Goal: Transaction & Acquisition: Book appointment/travel/reservation

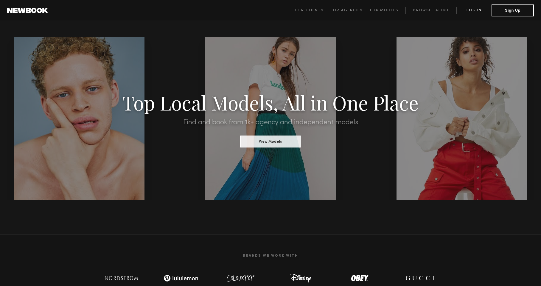
click at [479, 10] on link "Log in" at bounding box center [474, 10] width 35 height 7
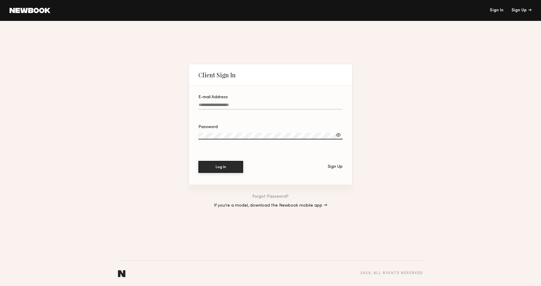
type input "**********"
click at [228, 164] on button "Log In" at bounding box center [221, 166] width 45 height 12
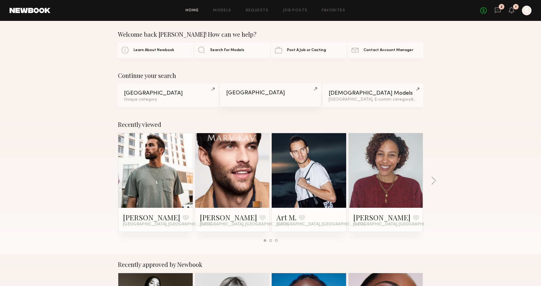
scroll to position [3, 0]
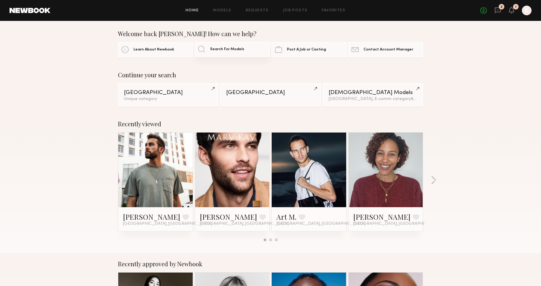
click at [237, 52] on link "Search For Models" at bounding box center [232, 49] width 75 height 15
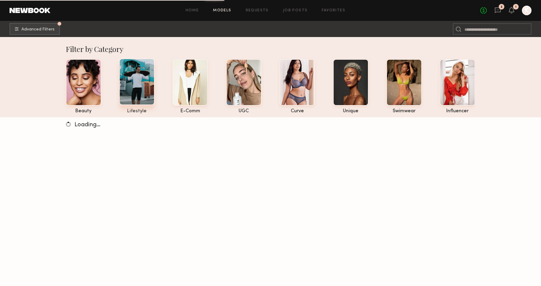
click at [136, 78] on div at bounding box center [136, 81] width 35 height 47
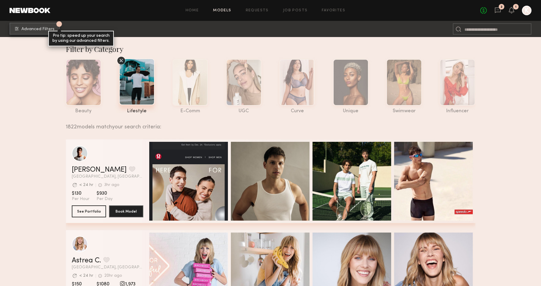
click at [33, 33] on button "1 Advanced Filters Pro tip: speed up your search by using our advanced filters." at bounding box center [35, 29] width 50 height 12
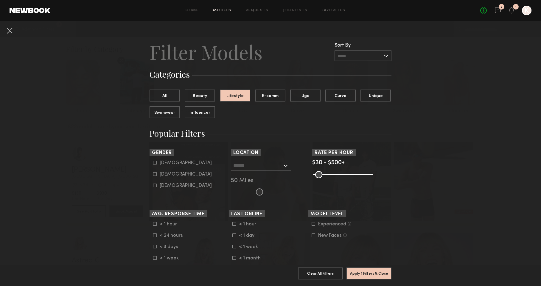
click at [156, 175] on icon at bounding box center [155, 174] width 4 height 4
type input "**"
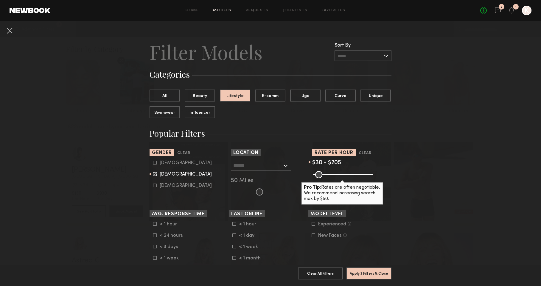
drag, startPoint x: 370, startPoint y: 177, endPoint x: 336, endPoint y: 176, distance: 34.0
type input "***"
click at [336, 176] on input "range" at bounding box center [343, 174] width 60 height 7
click at [366, 272] on button "Apply 3 Filters & Close" at bounding box center [369, 273] width 45 height 12
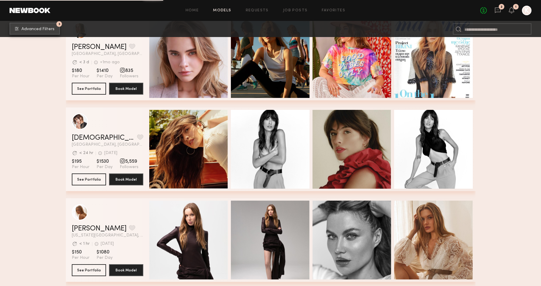
scroll to position [6385, 0]
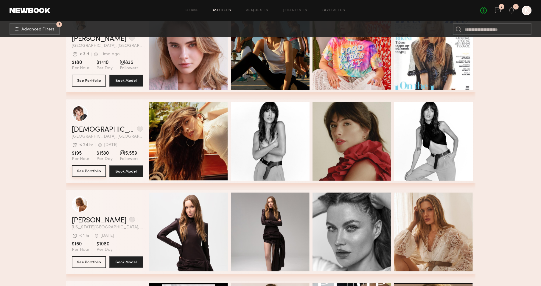
click at [91, 168] on button "See Portfolio" at bounding box center [89, 171] width 34 height 12
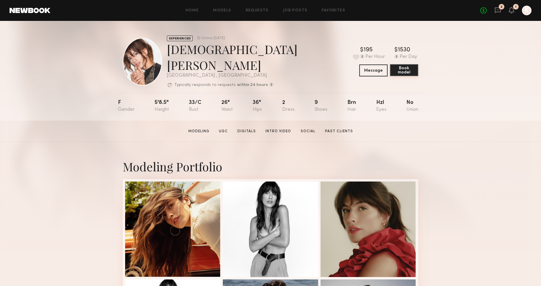
click at [408, 65] on button "Book model" at bounding box center [404, 70] width 28 height 12
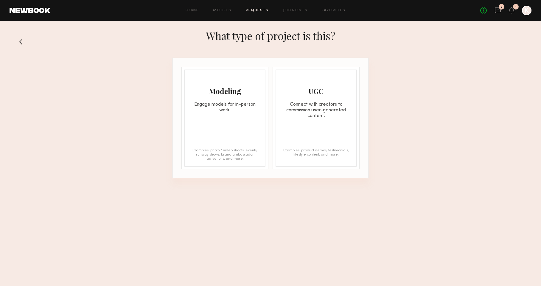
click at [233, 99] on div "Modeling Engage models for in-person work." at bounding box center [225, 91] width 81 height 43
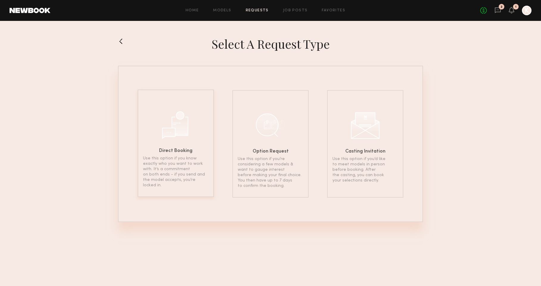
click at [147, 115] on div "Direct Booking Use this option if you know exactly who you want to work with. I…" at bounding box center [176, 142] width 76 height 107
